Goal: Information Seeking & Learning: Check status

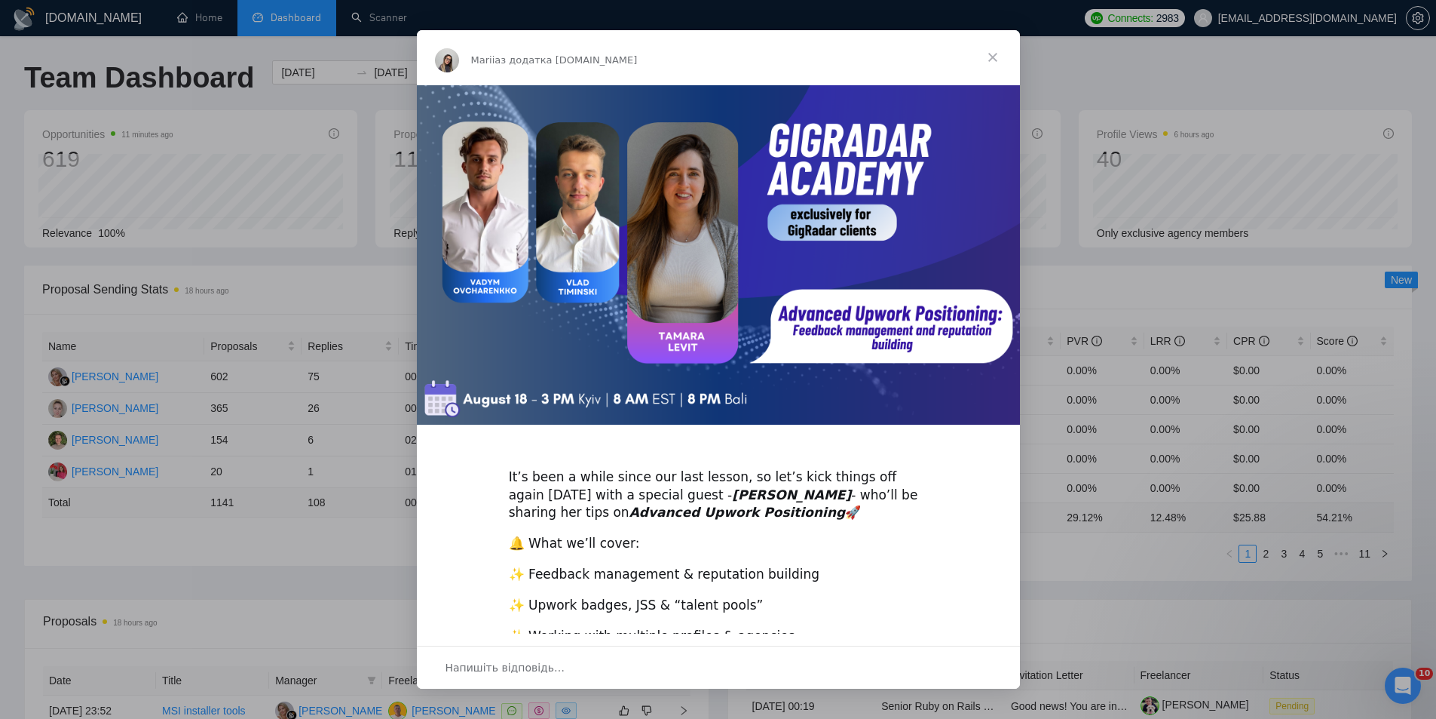
click at [991, 53] on span "Закрити" at bounding box center [993, 57] width 54 height 54
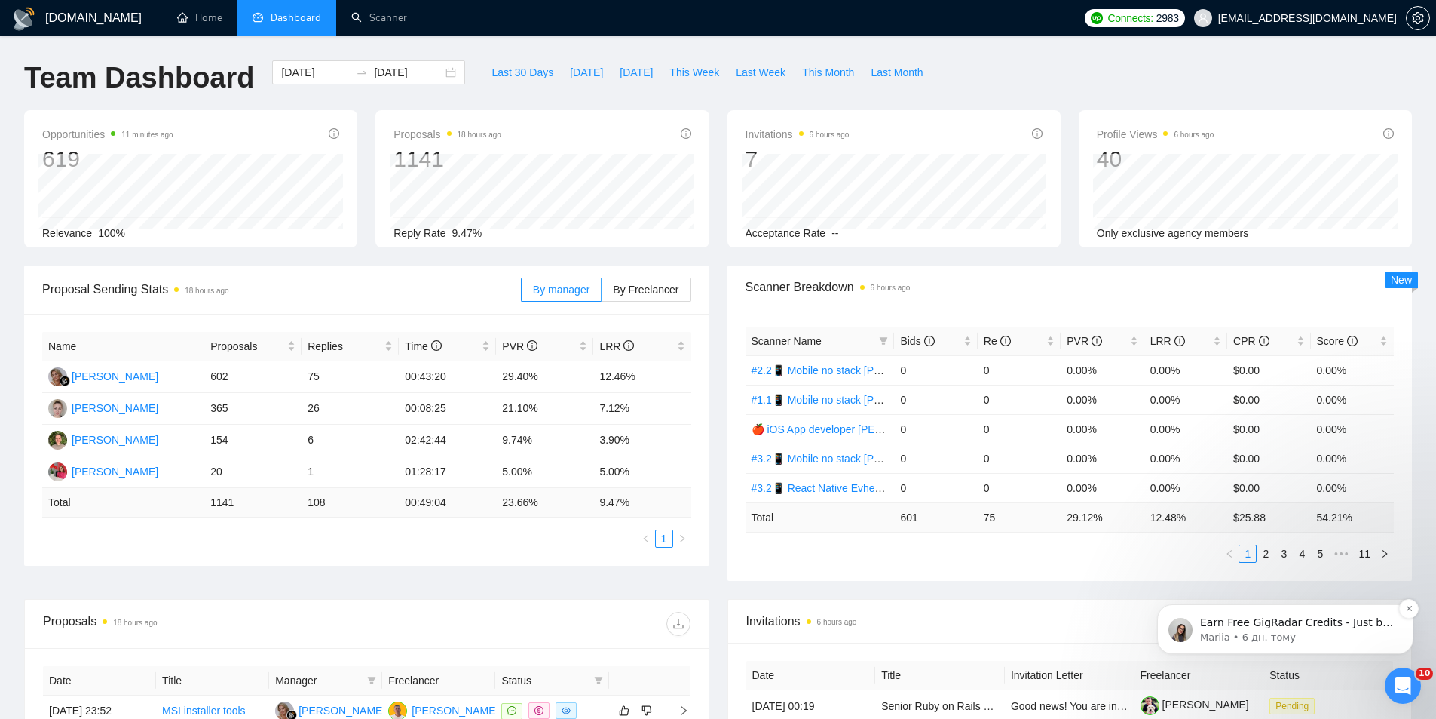
click at [1357, 629] on p "Earn Free GigRadar Credits - Just by Sharing Your Story! 💬 Want more credits fo…" at bounding box center [1297, 622] width 195 height 15
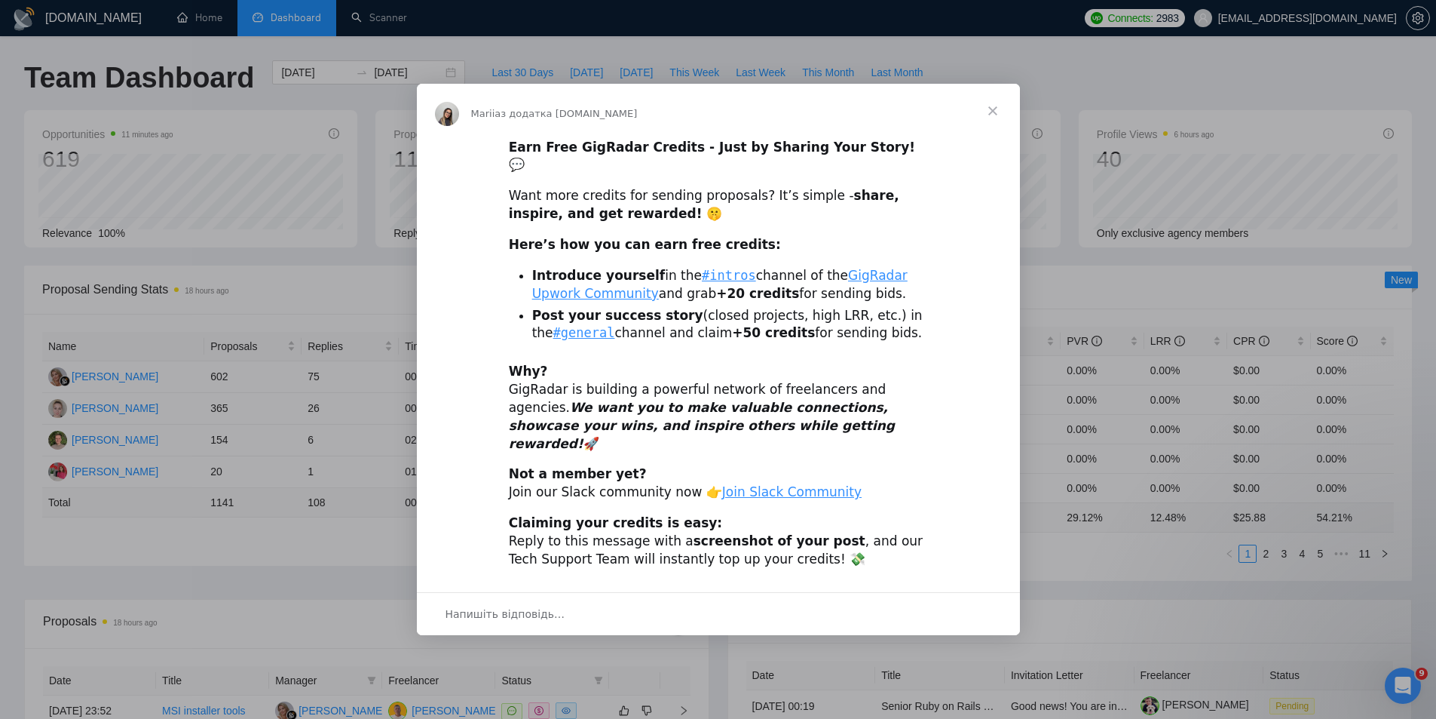
click at [997, 124] on span "Закрити" at bounding box center [993, 111] width 54 height 54
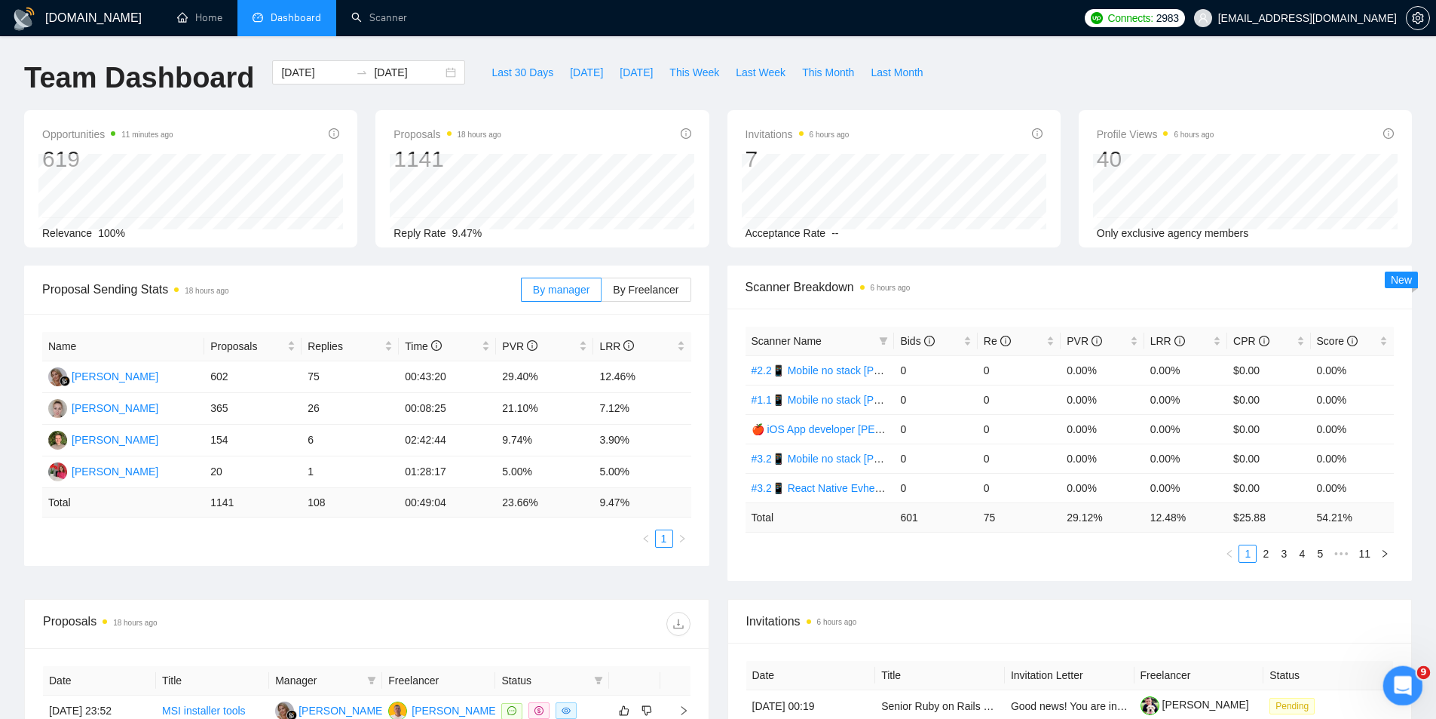
click at [1405, 679] on icon "Відкрити програму для спілкування Intercom" at bounding box center [1401, 683] width 25 height 25
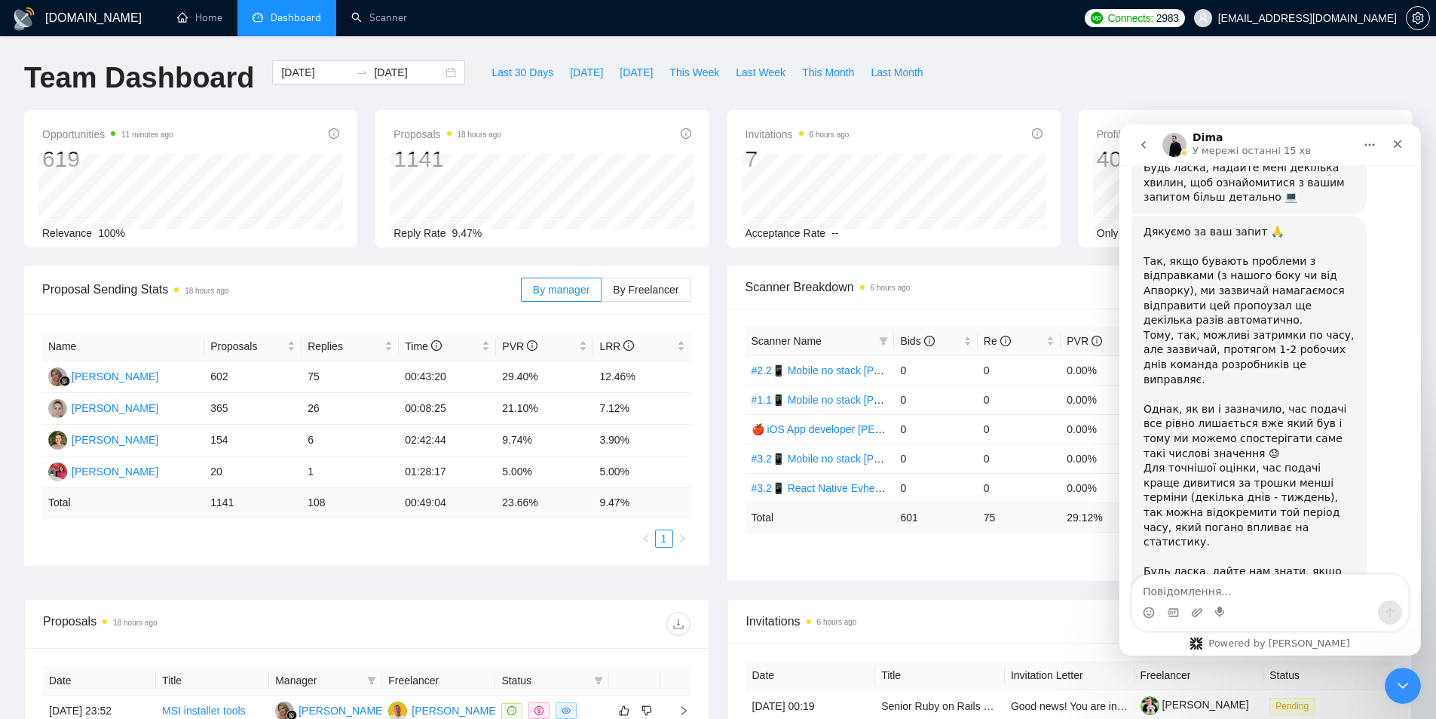
scroll to position [357, 0]
click at [1212, 596] on textarea "Повідомлення..." at bounding box center [1270, 588] width 276 height 26
paste textarea "Доброго дня! в продовженні нашої розмови, зібрав статистику. В середьому бід ро…"
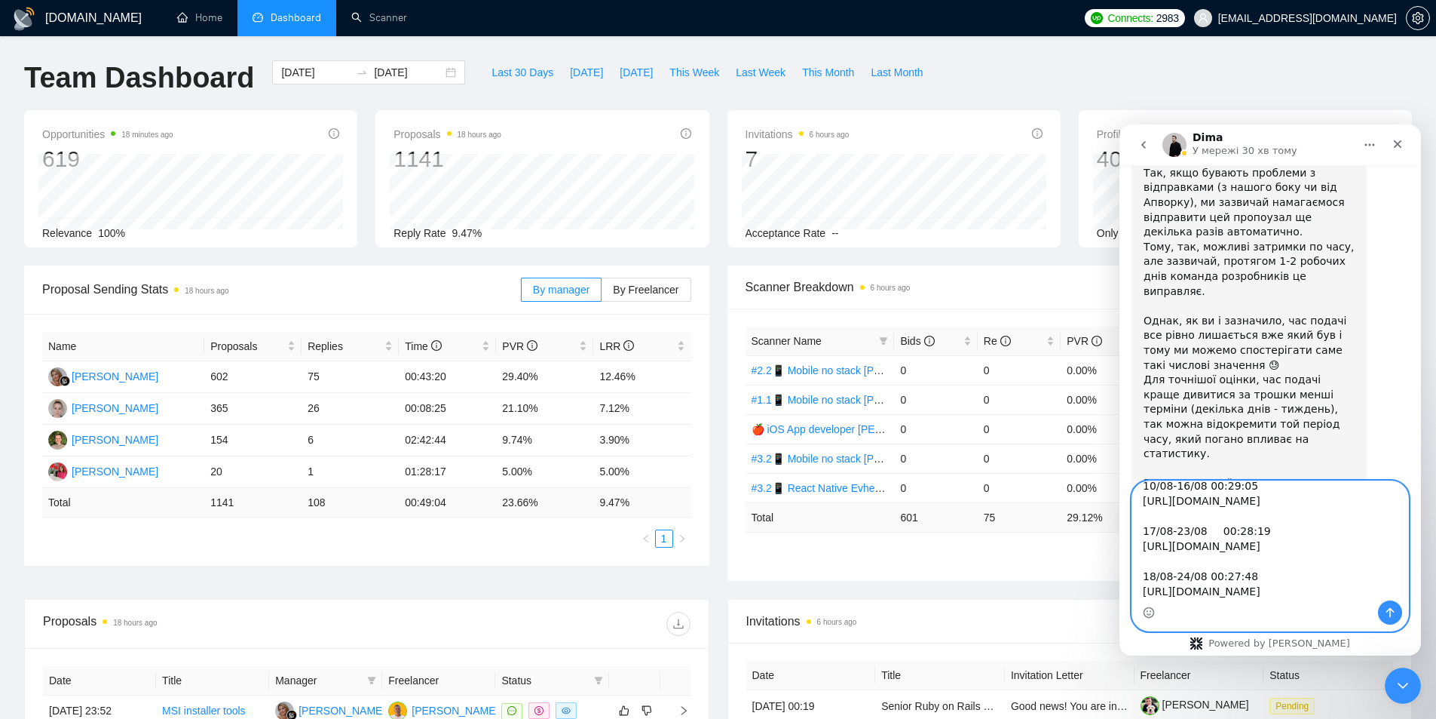
scroll to position [450, 0]
type textarea "Доброго дня! в продовженні нашої розмови, зібрав статистику. В середьому бід ро…"
click at [1393, 607] on icon "Надіслати повідомлення…" at bounding box center [1390, 612] width 12 height 12
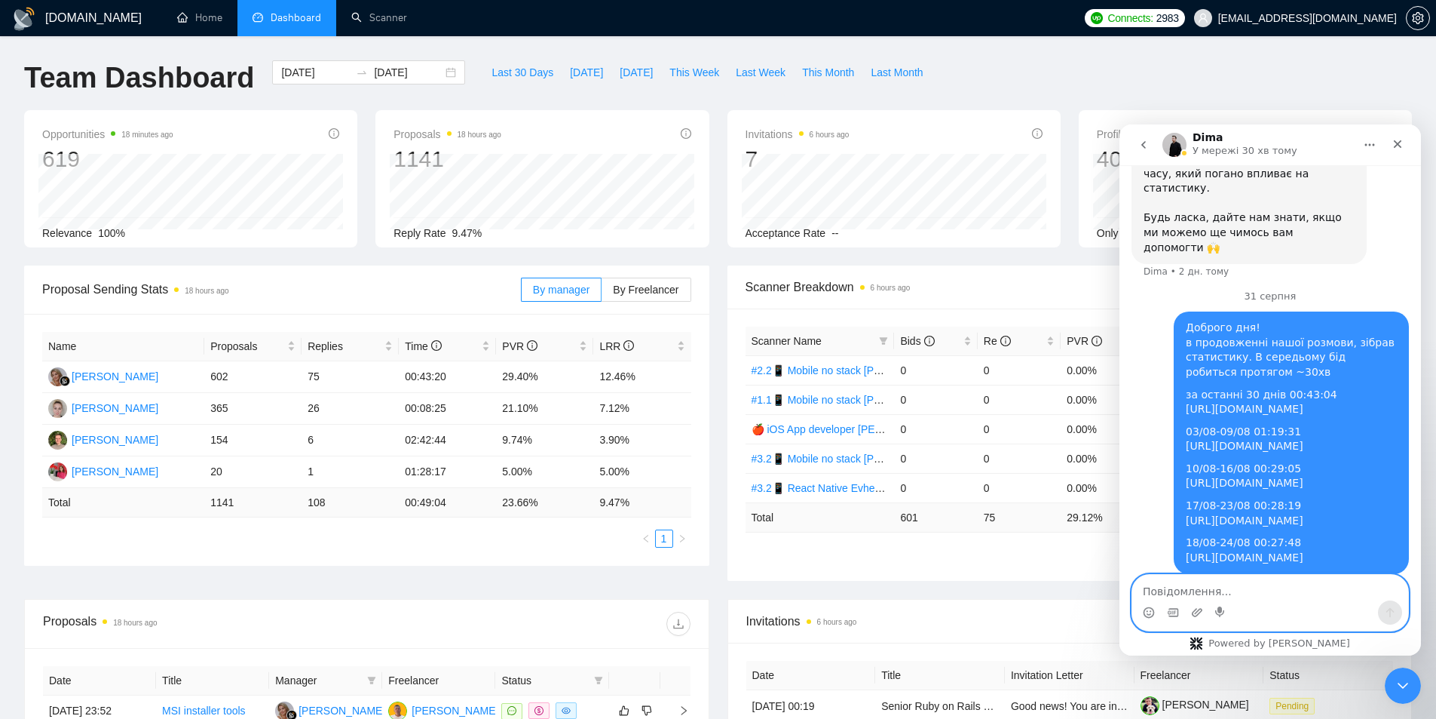
scroll to position [746, 0]
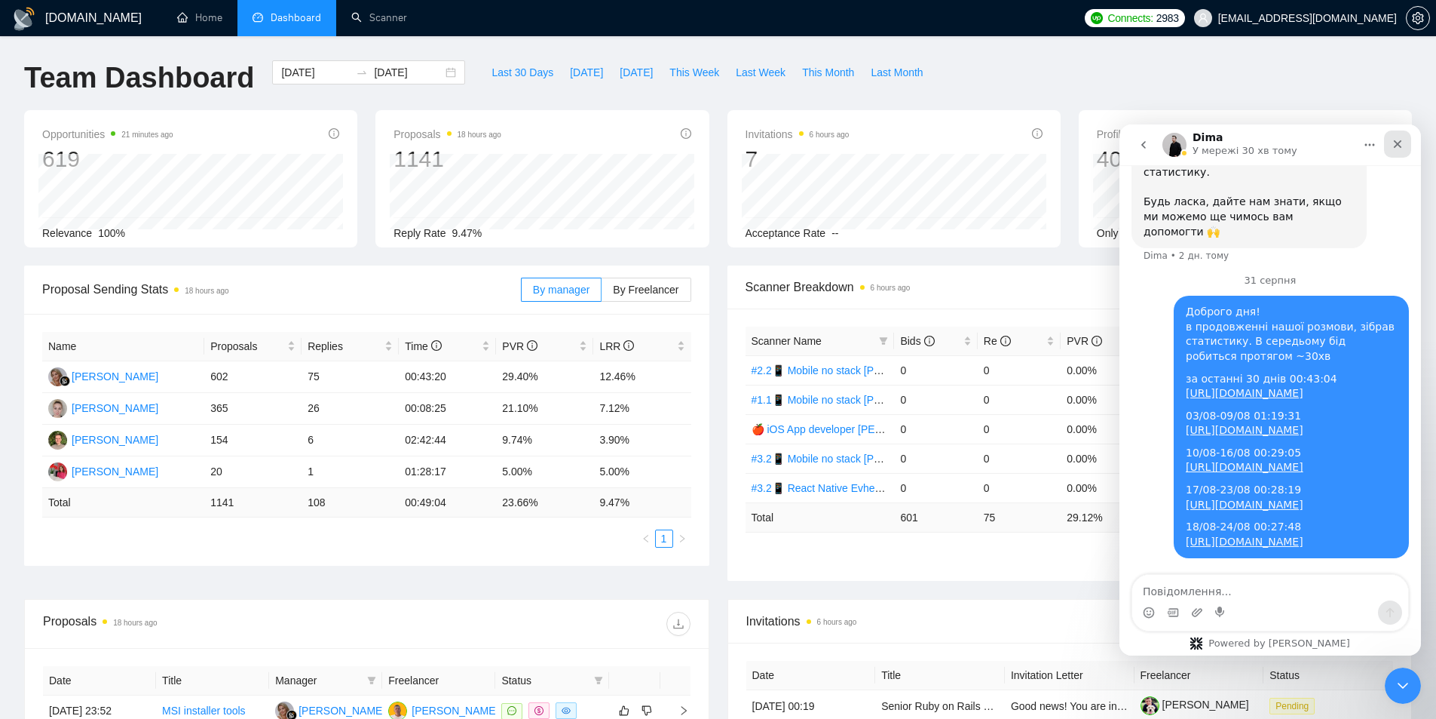
click at [1396, 142] on icon "Закрити" at bounding box center [1398, 144] width 8 height 8
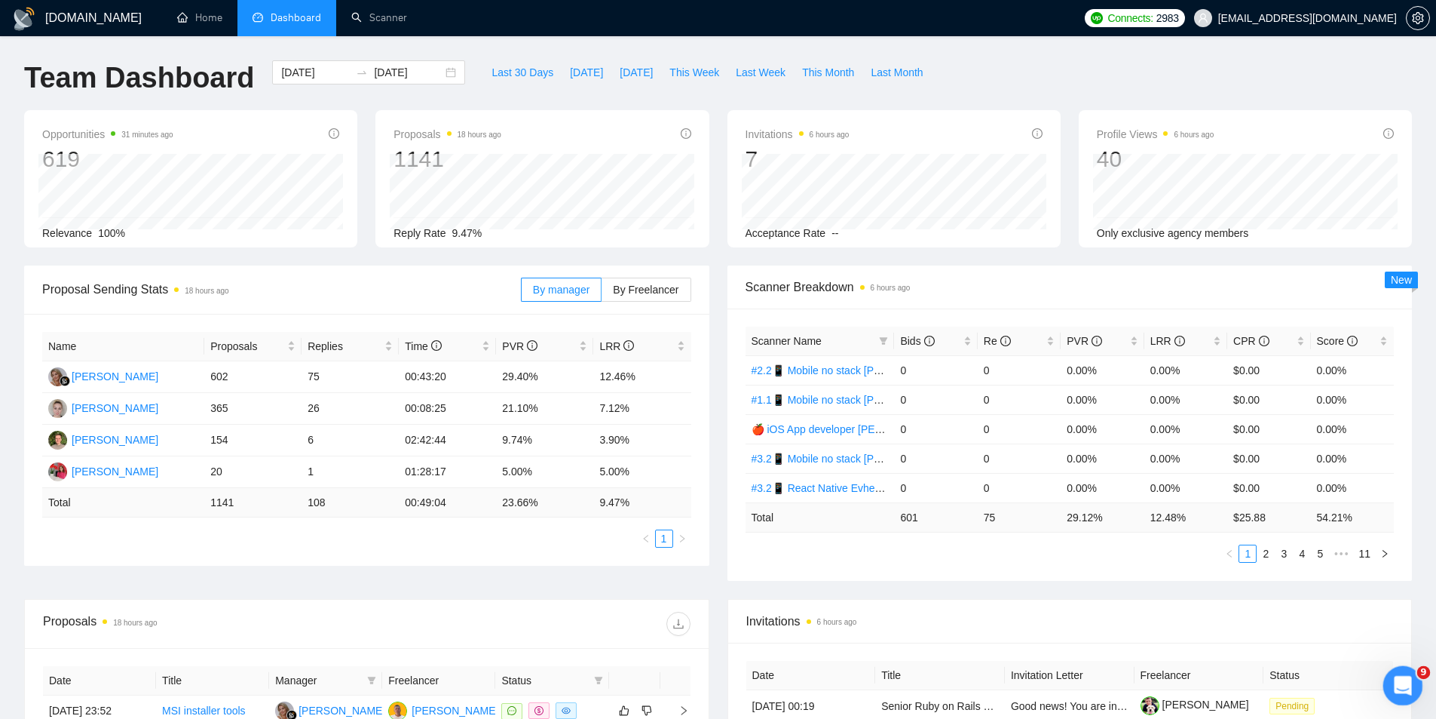
click at [1393, 680] on icon "Відкрити програму для спілкування Intercom" at bounding box center [1401, 683] width 25 height 25
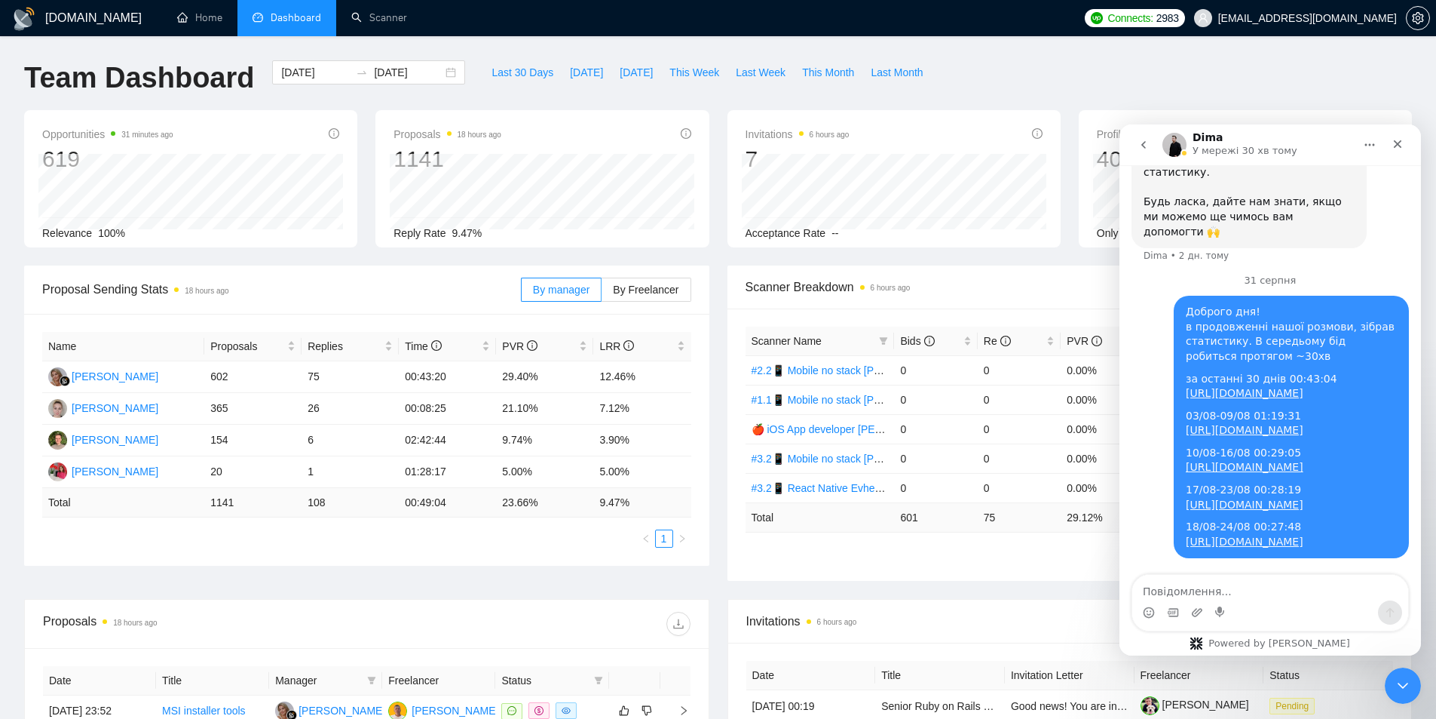
click at [654, 48] on div "GigRadar.io Home Dashboard Scanner Connects: 2983 serhii.verzhbytskyi@snotor.pr…" at bounding box center [718, 597] width 1436 height 1195
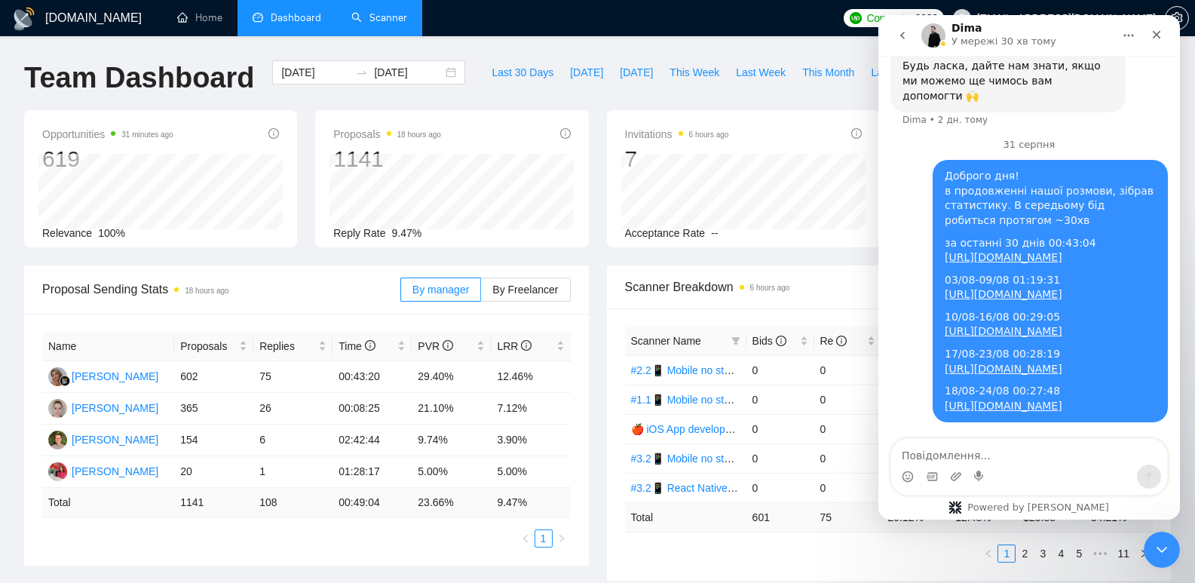
scroll to position [772, 0]
click at [1156, 534] on div "Закрити програму для спілкування Intercom" at bounding box center [1159, 547] width 36 height 36
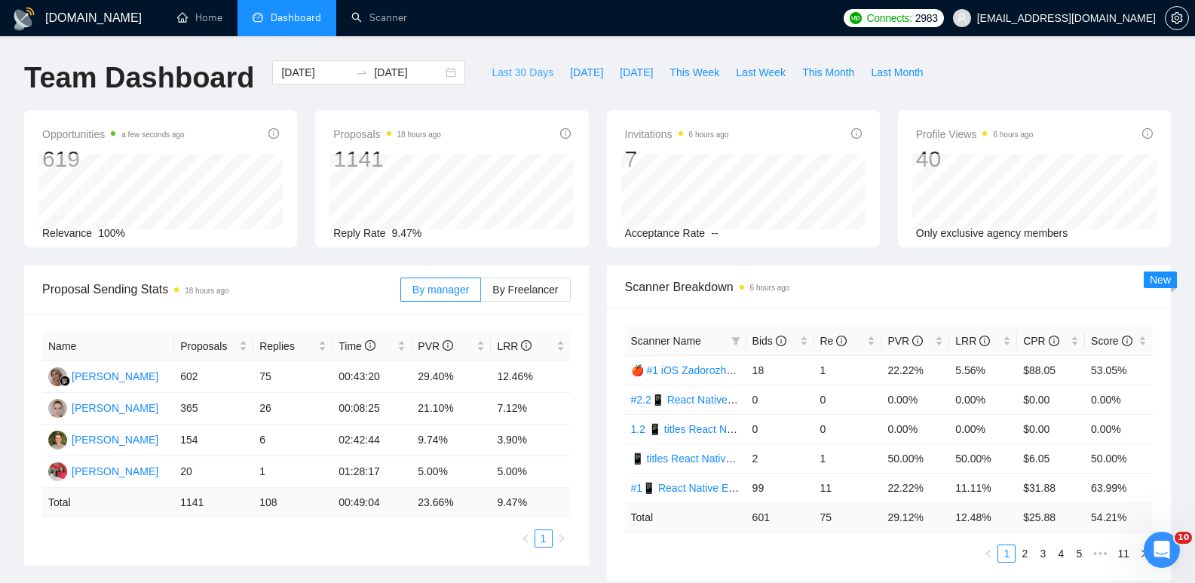
click at [513, 78] on span "Last 30 Days" at bounding box center [523, 72] width 62 height 17
type input "2025-08-01"
type input "[DATE]"
drag, startPoint x: 337, startPoint y: 379, endPoint x: 378, endPoint y: 370, distance: 42.4
click at [378, 370] on td "00:43:04" at bounding box center [371, 377] width 79 height 32
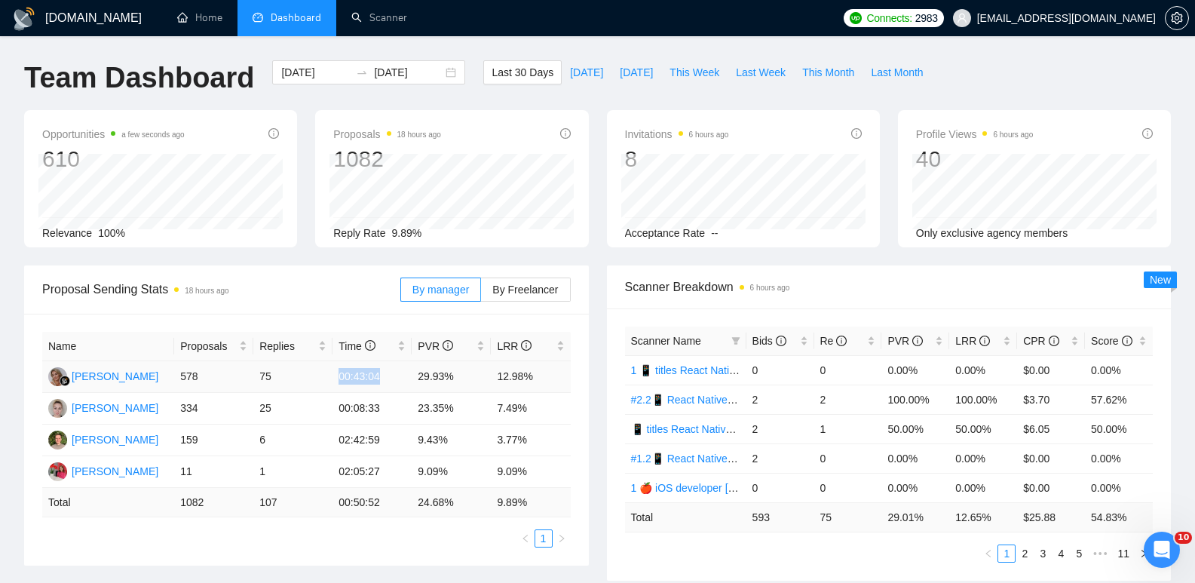
copy td "00:43:04"
click at [604, 255] on div "Opportunities a minute ago 610 Relevance 100% Proposals 18 hours ago 1082 2025-…" at bounding box center [597, 187] width 1165 height 155
click at [303, 69] on input "2025-08-01" at bounding box center [315, 72] width 69 height 17
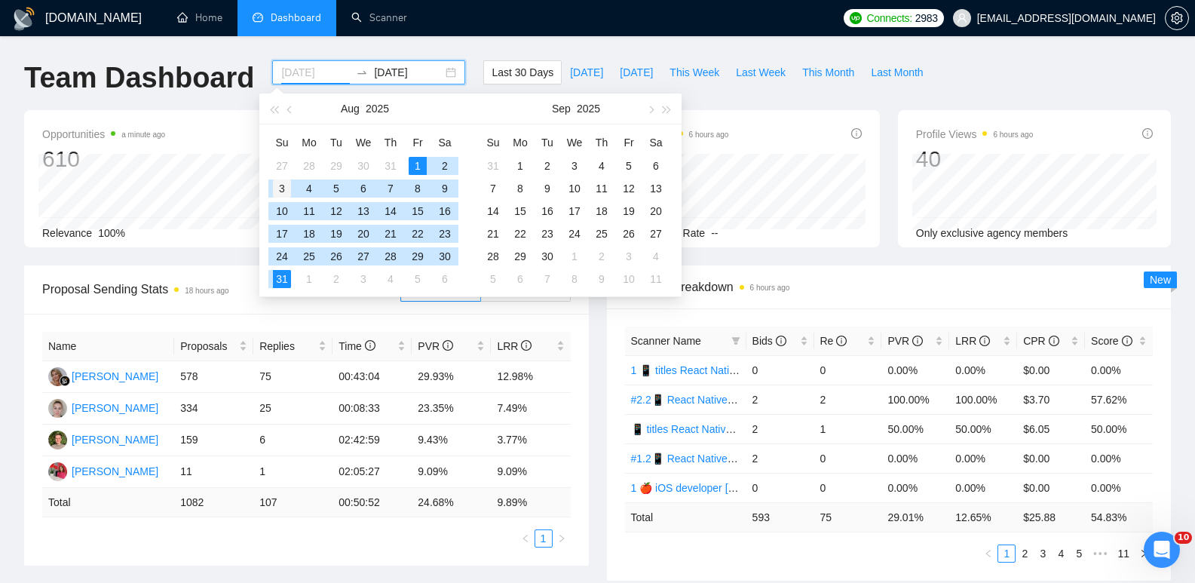
type input "2025-08-03"
click at [278, 190] on div "3" at bounding box center [282, 188] width 18 height 18
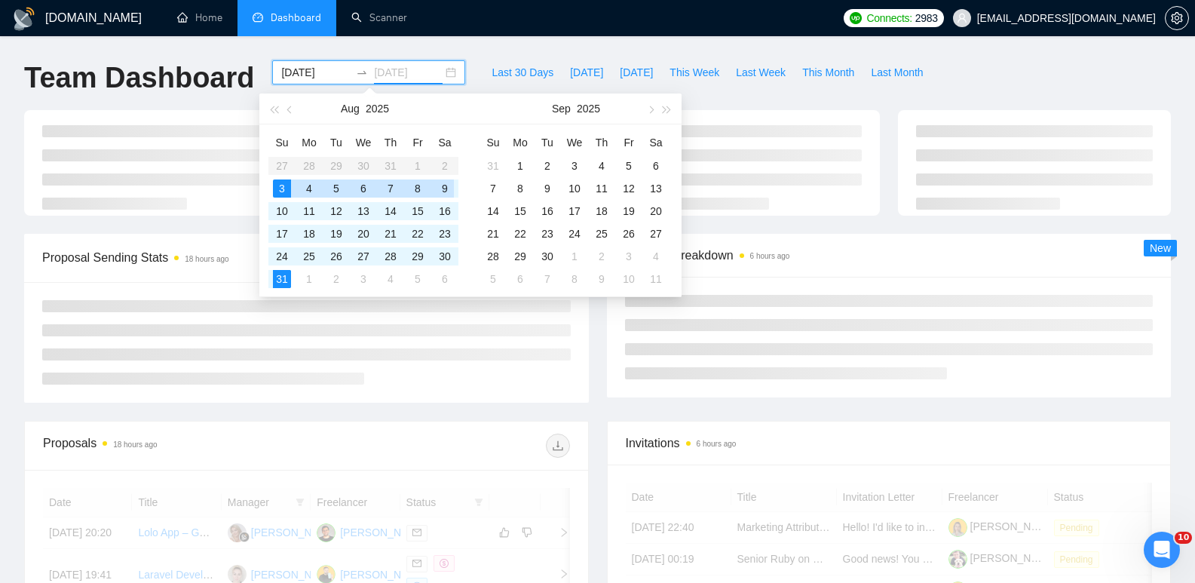
type input "2025-08-09"
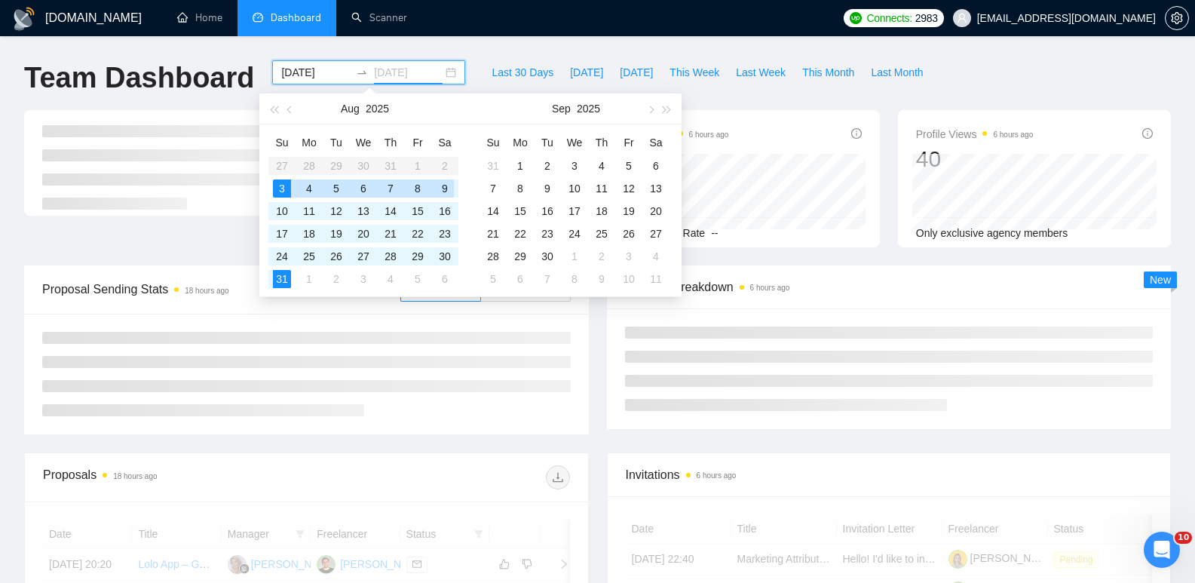
click at [446, 188] on div "9" at bounding box center [445, 188] width 18 height 18
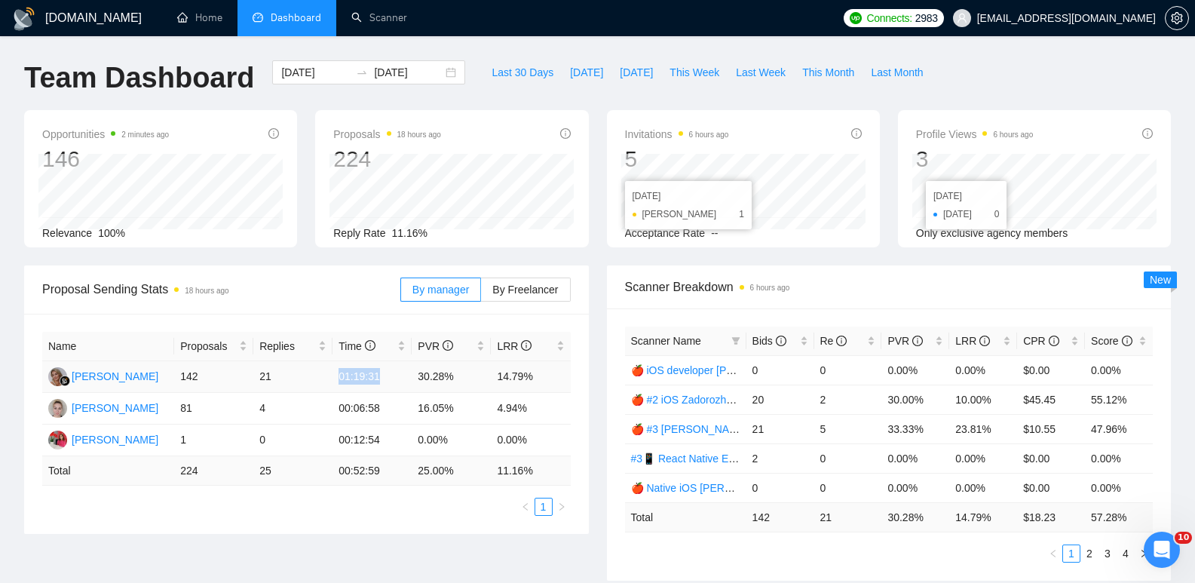
drag, startPoint x: 378, startPoint y: 376, endPoint x: 329, endPoint y: 382, distance: 50.1
click at [329, 382] on tr "Marina Chernenko 142 21 01:19:31 30.28% 14.79%" at bounding box center [306, 377] width 529 height 32
click at [314, 73] on input "2025-08-03" at bounding box center [315, 72] width 69 height 17
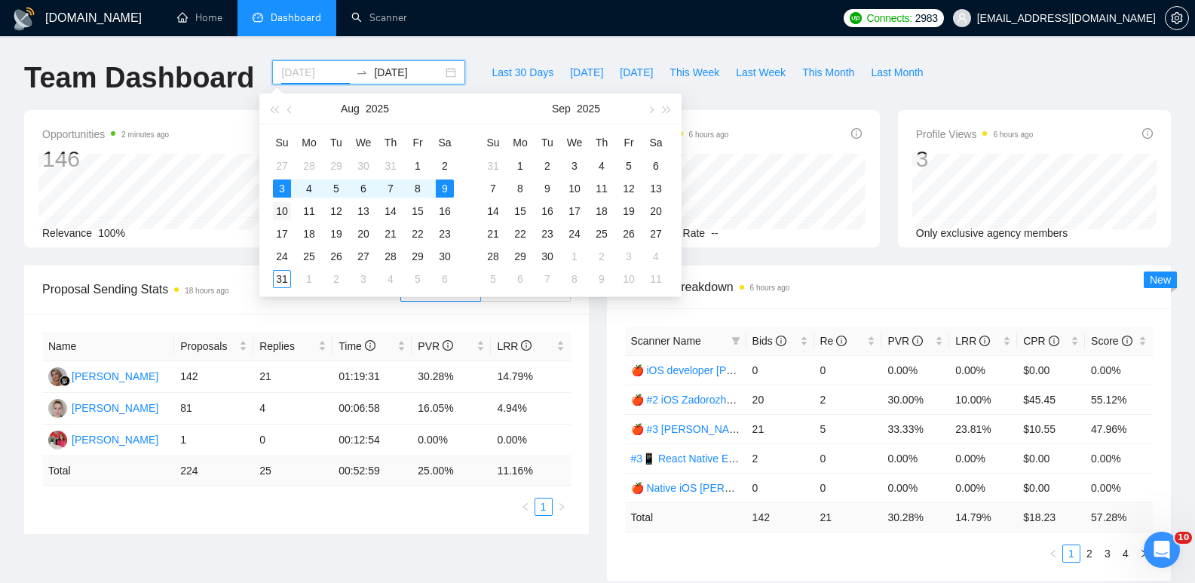
type input "2025-08-10"
click at [284, 209] on div "10" at bounding box center [282, 211] width 18 height 18
type input "2025-08-16"
click at [443, 210] on div "16" at bounding box center [445, 211] width 18 height 18
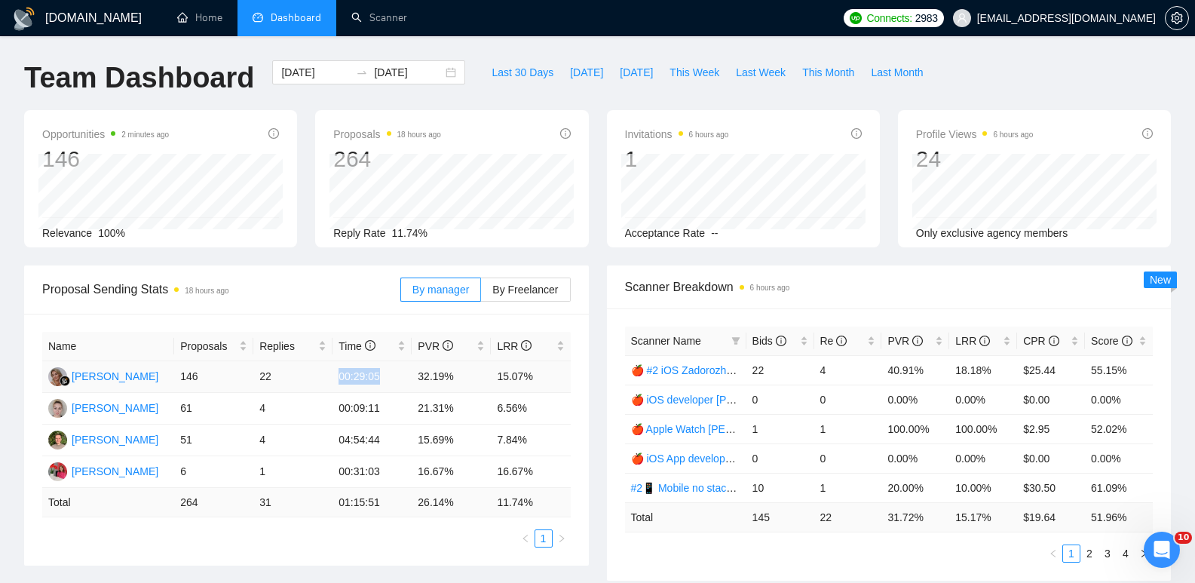
drag, startPoint x: 384, startPoint y: 375, endPoint x: 340, endPoint y: 378, distance: 43.8
click at [340, 378] on td "00:29:05" at bounding box center [371, 377] width 79 height 32
copy td "00:29:05"
click at [314, 75] on input "2025-08-10" at bounding box center [315, 72] width 69 height 17
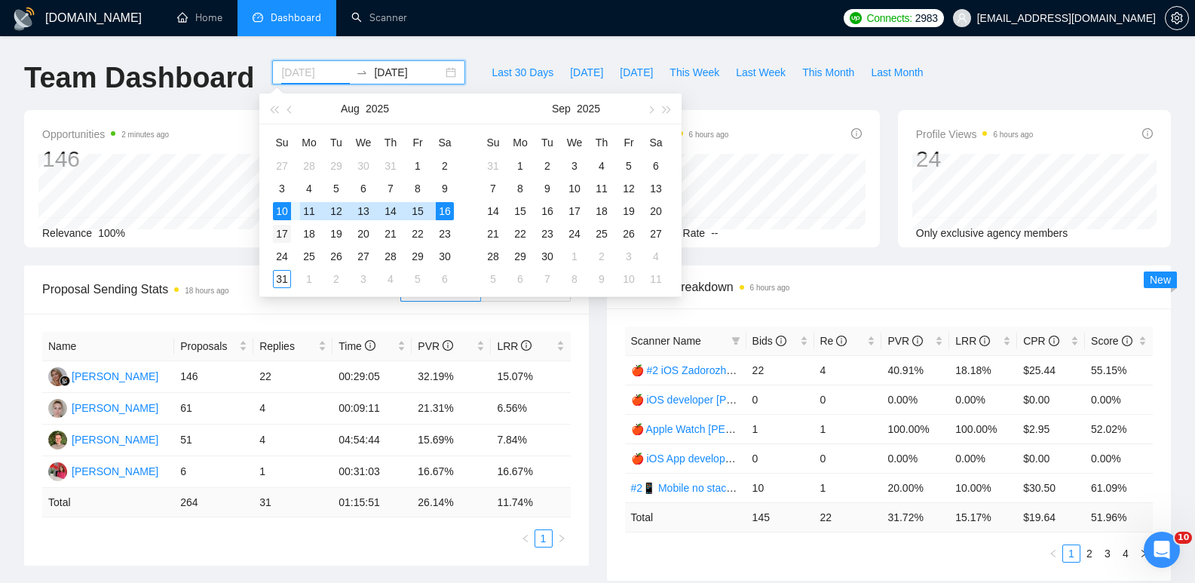
type input "2025-08-17"
click at [281, 236] on div "17" at bounding box center [282, 234] width 18 height 18
type input "2025-08-23"
click at [448, 234] on div "23" at bounding box center [445, 234] width 18 height 18
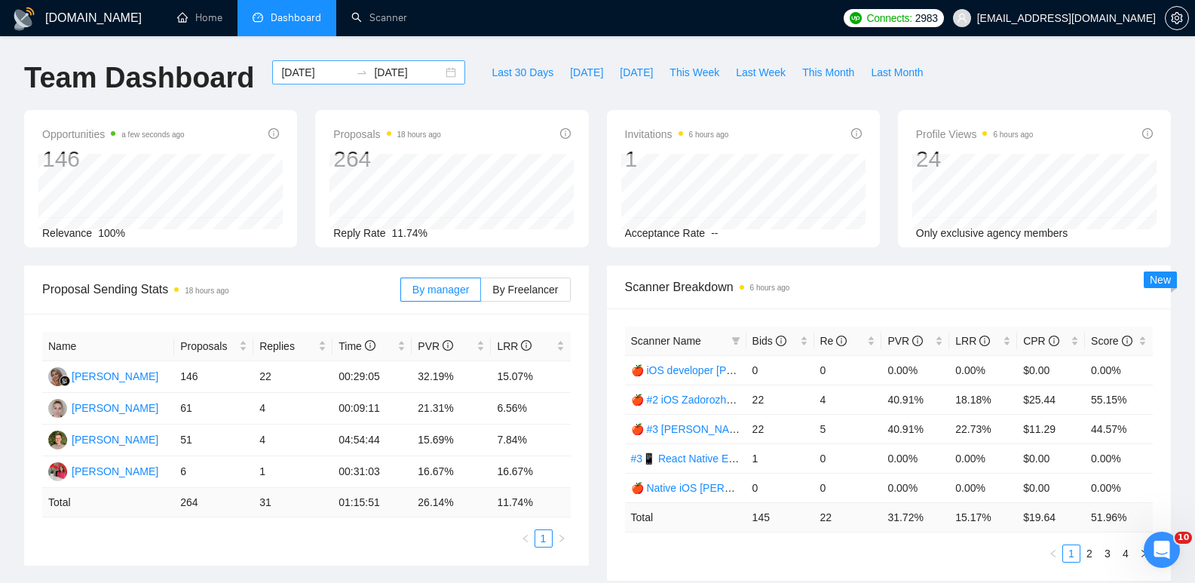
click at [299, 64] on input "[DATE]" at bounding box center [315, 72] width 69 height 17
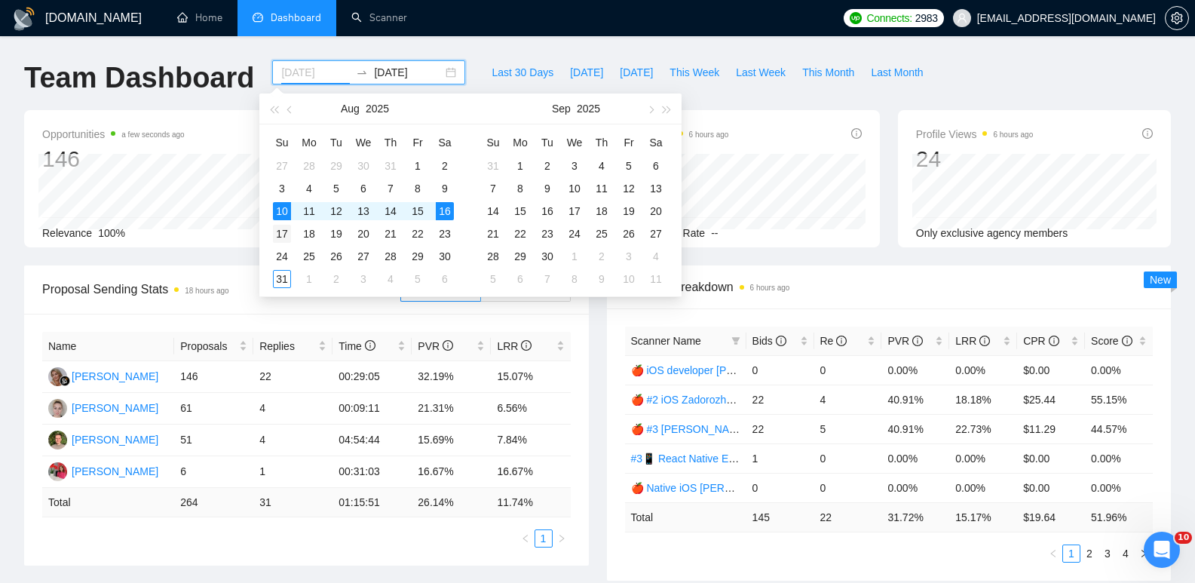
type input "[DATE]"
click at [281, 234] on div "17" at bounding box center [282, 234] width 18 height 18
type input "2025-09-04"
type input "2025-08-23"
click at [449, 234] on div "23" at bounding box center [445, 234] width 18 height 18
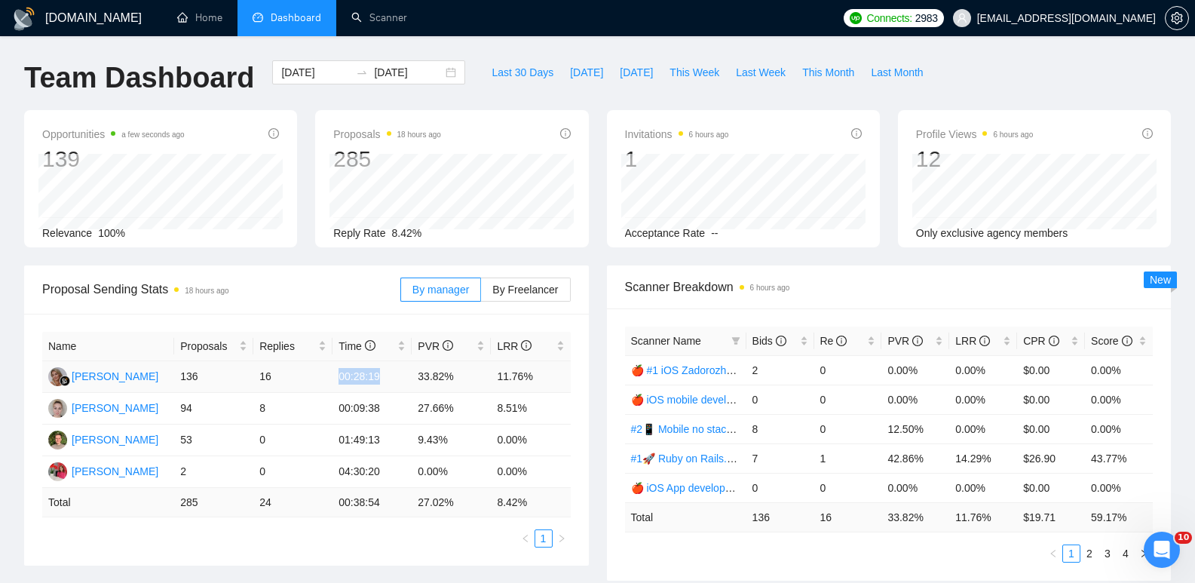
drag, startPoint x: 357, startPoint y: 375, endPoint x: 328, endPoint y: 377, distance: 28.7
click at [328, 377] on tr "Marina Chernenko 136 16 00:28:19 33.82% 11.76%" at bounding box center [306, 377] width 529 height 32
click at [298, 70] on input "2025-08-17" at bounding box center [315, 72] width 69 height 17
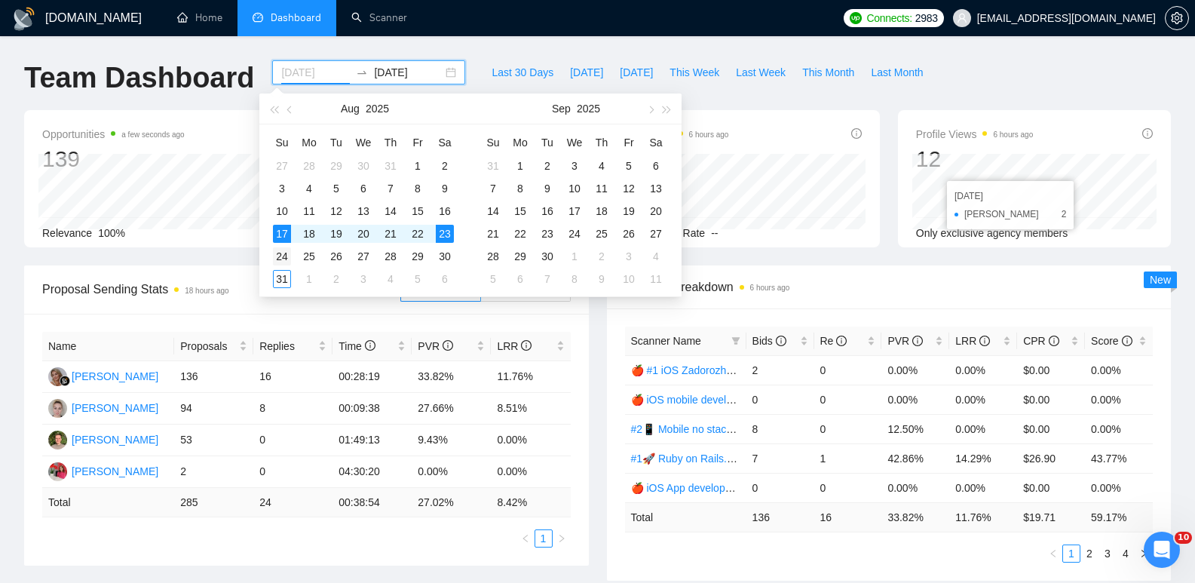
type input "2025-08-24"
click at [281, 262] on div "24" at bounding box center [282, 256] width 18 height 18
type input "2025-09-23"
type input "2025-08-17"
type input "2025-08-23"
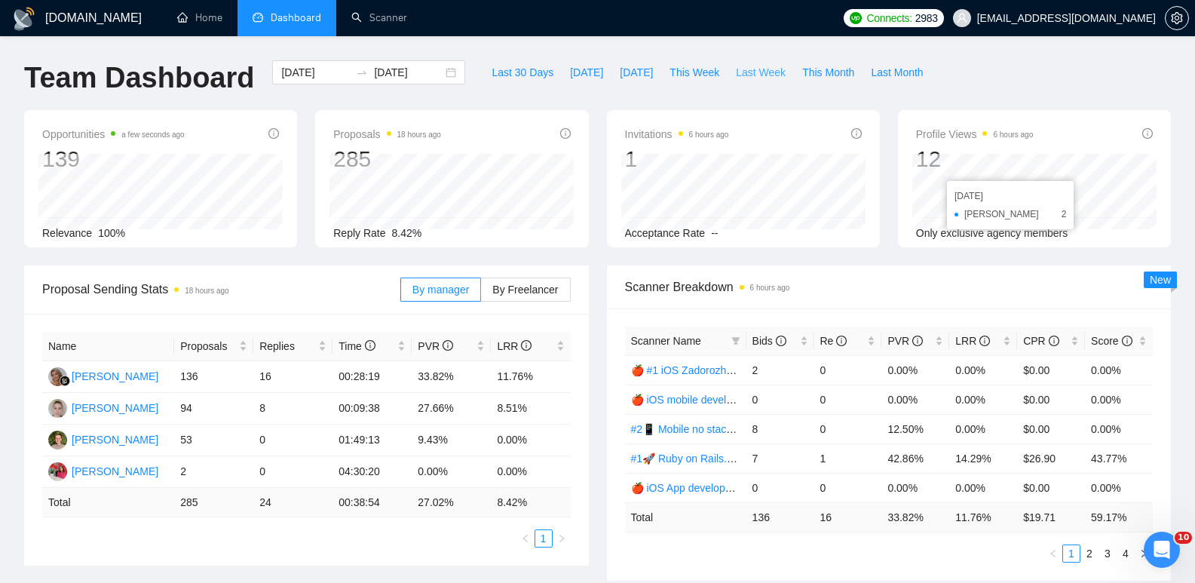
drag, startPoint x: 777, startPoint y: 93, endPoint x: 740, endPoint y: 78, distance: 39.9
click at [776, 93] on div "Last 30 Days Today Yesterday This Week Last Week This Month Last Month" at bounding box center [707, 85] width 466 height 50
click at [747, 72] on span "Last Week" at bounding box center [761, 72] width 50 height 17
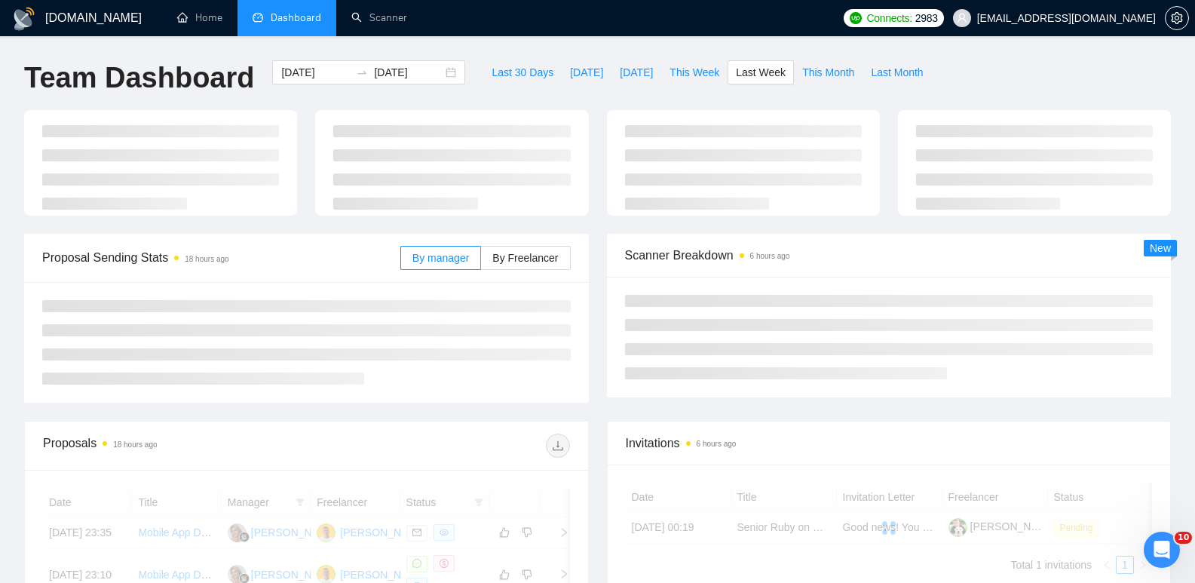
type input "2025-08-18"
type input "2025-08-24"
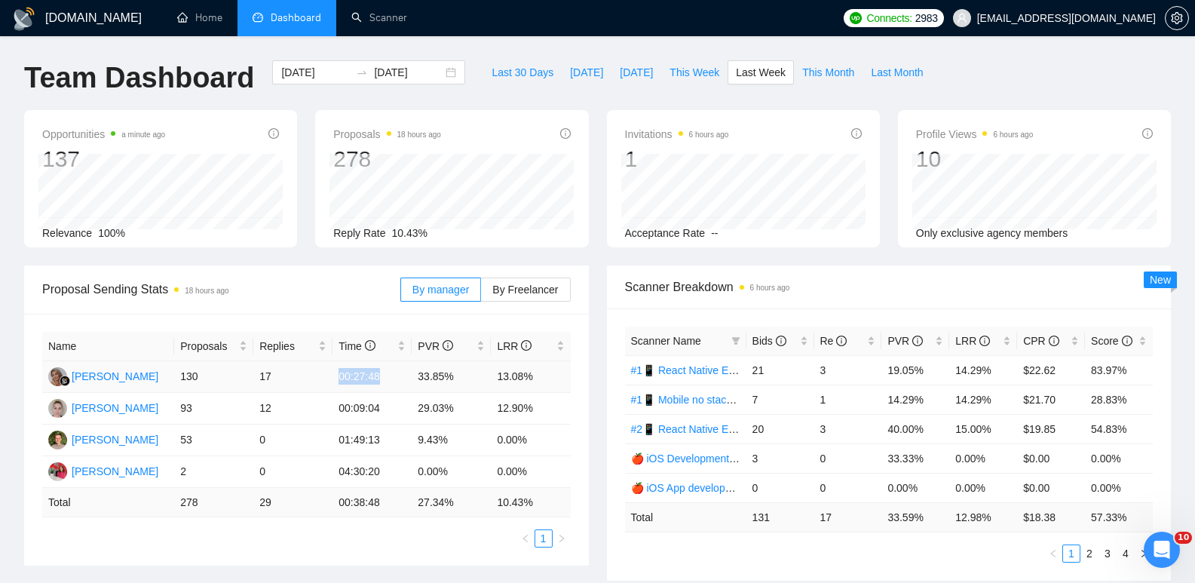
drag, startPoint x: 385, startPoint y: 369, endPoint x: 340, endPoint y: 372, distance: 45.3
click at [340, 372] on td "00:27:48" at bounding box center [371, 377] width 79 height 32
copy td "00:27:48"
click at [528, 290] on span "By Freelancer" at bounding box center [525, 289] width 66 height 12
click at [481, 293] on input "By Freelancer" at bounding box center [481, 293] width 0 height 0
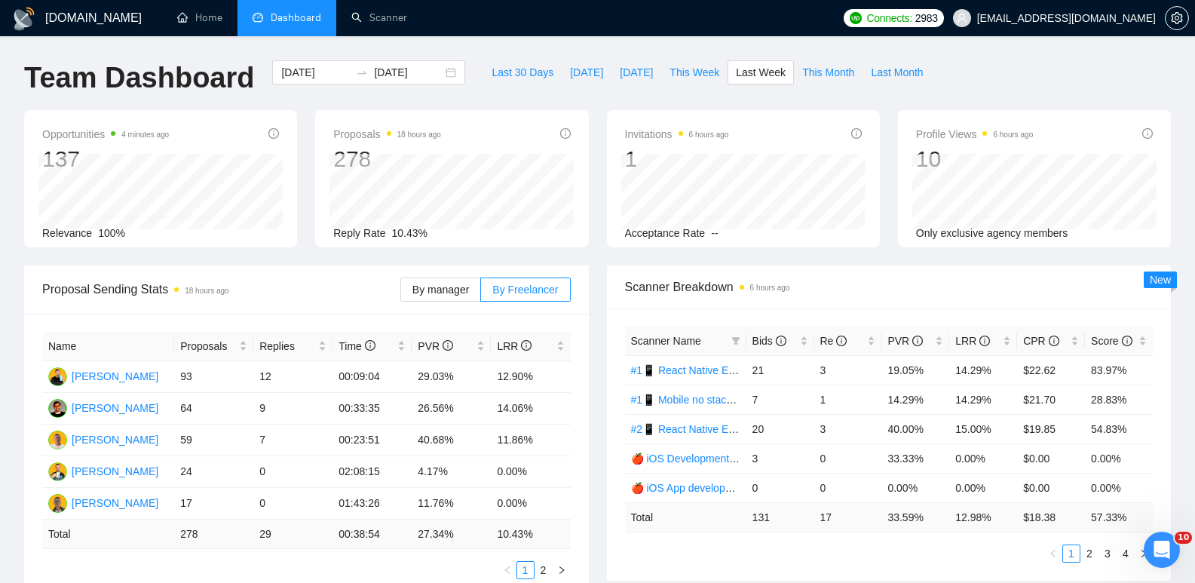
click at [595, 259] on div "Opportunities 4 minutes ago 137 Relevance 100% Proposals 18 hours ago 278 Reply…" at bounding box center [597, 187] width 1165 height 155
click at [602, 256] on div "Opportunities 6 minutes ago 137 Relevance 100% Proposals 18 hours ago 278 Reply…" at bounding box center [597, 187] width 1165 height 155
